Goal: Task Accomplishment & Management: Use online tool/utility

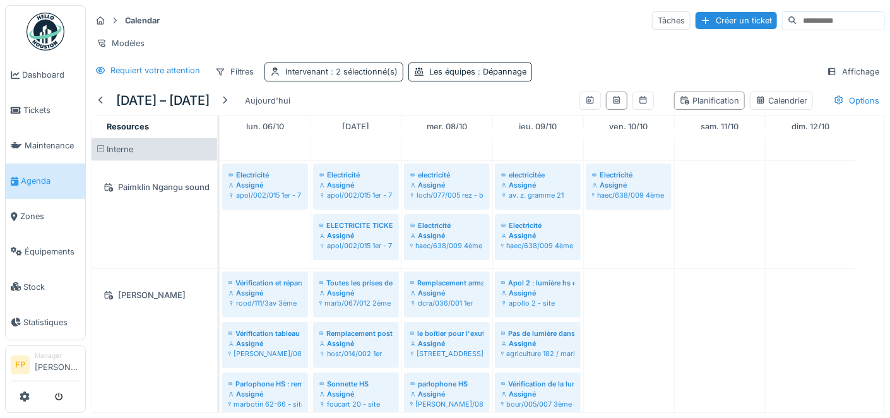
click at [374, 76] on span ": 2 sélectionné(s)" at bounding box center [362, 71] width 69 height 9
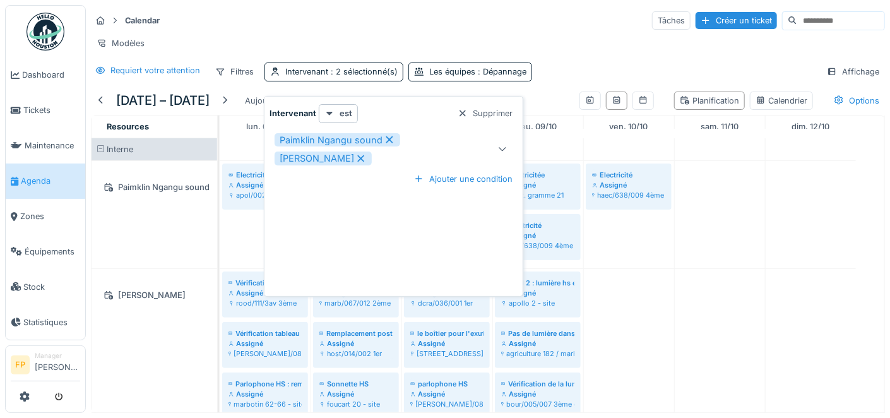
click at [358, 158] on icon at bounding box center [361, 158] width 7 height 7
type input "****"
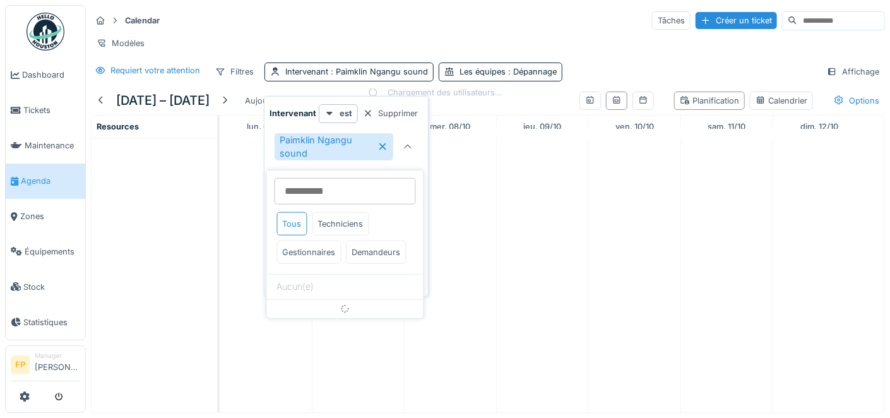
click at [615, 249] on td at bounding box center [635, 275] width 92 height 274
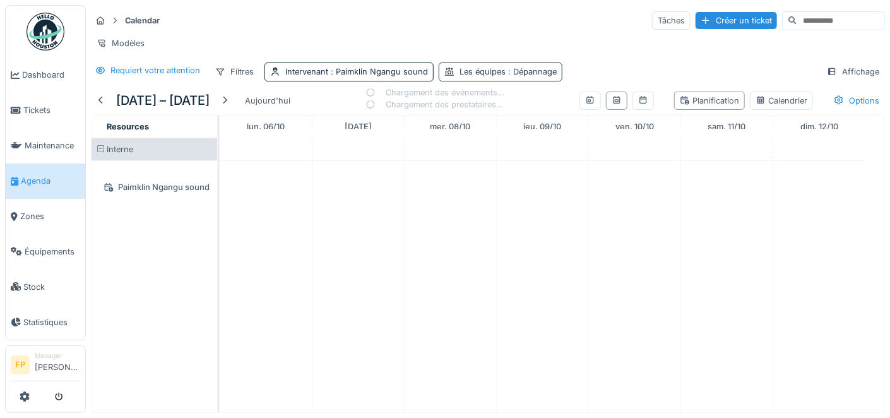
click at [460, 78] on div "Les équipes : Dépannage" at bounding box center [508, 72] width 97 height 12
click at [508, 138] on icon at bounding box center [507, 140] width 11 height 9
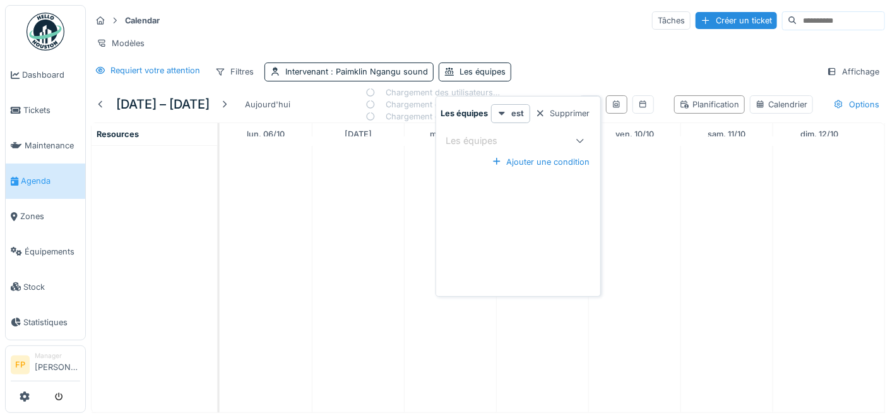
click at [708, 242] on td at bounding box center [727, 279] width 92 height 266
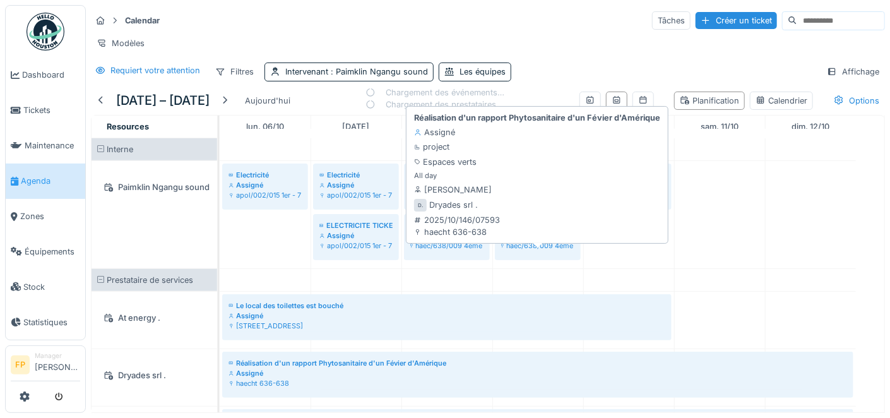
scroll to position [114, 0]
